Goal: Check status: Check status

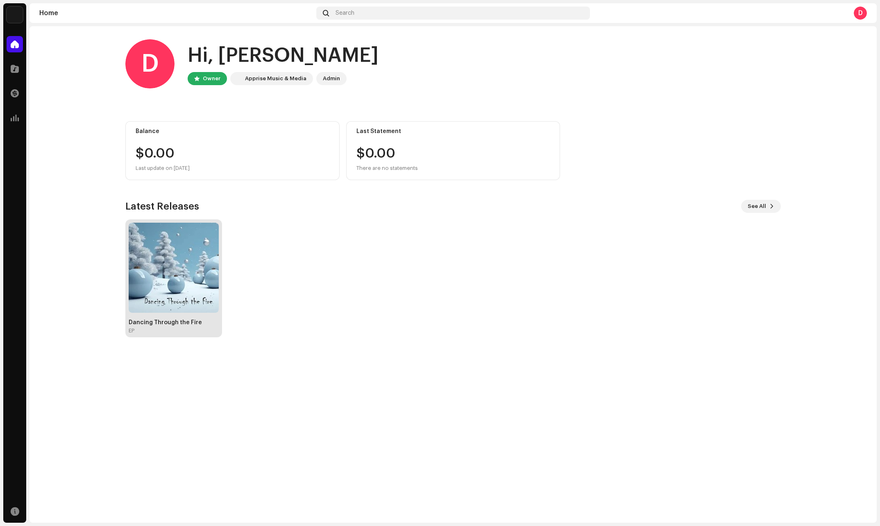
click at [188, 274] on img at bounding box center [174, 268] width 90 height 90
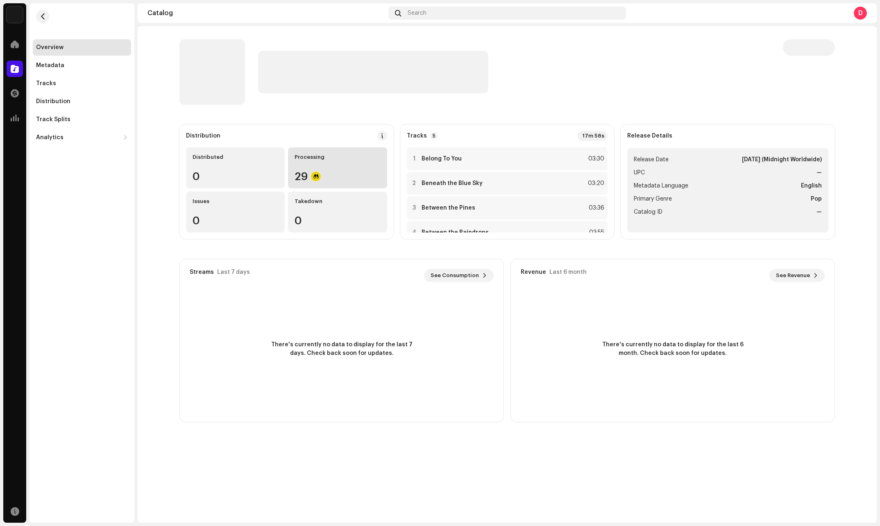
click at [318, 171] on div "29" at bounding box center [338, 176] width 86 height 11
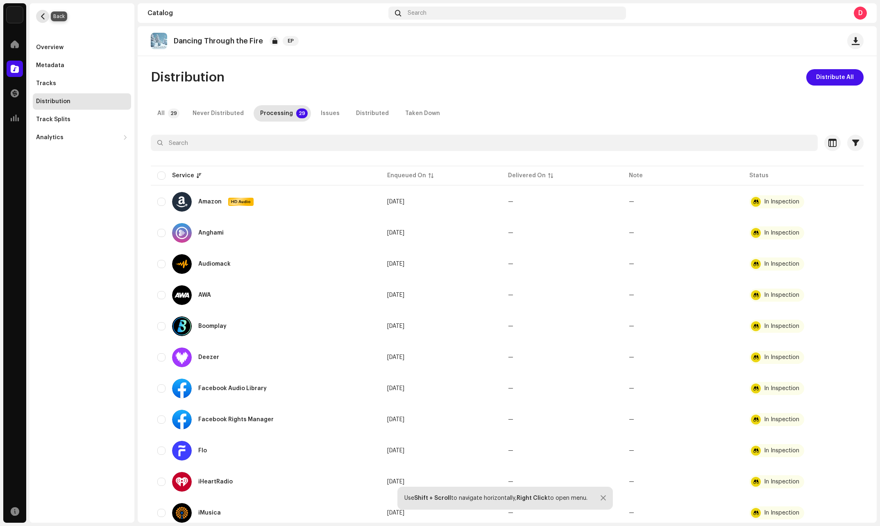
click at [39, 22] on button "button" at bounding box center [42, 16] width 13 height 13
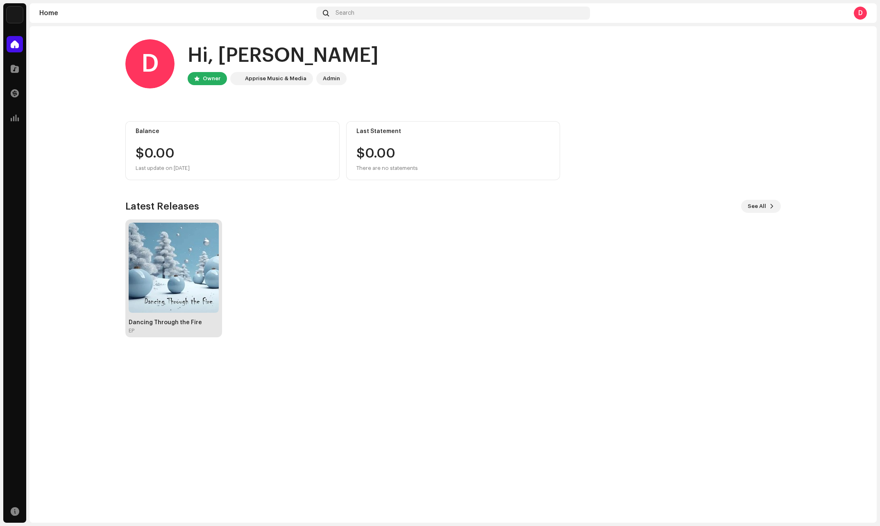
drag, startPoint x: 161, startPoint y: 280, endPoint x: 125, endPoint y: 279, distance: 35.2
click at [161, 279] on img at bounding box center [174, 268] width 90 height 90
click at [199, 283] on img at bounding box center [174, 268] width 90 height 90
